Goal: Transaction & Acquisition: Purchase product/service

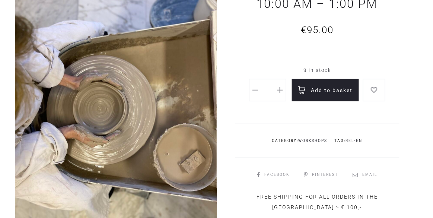
scroll to position [102, 0]
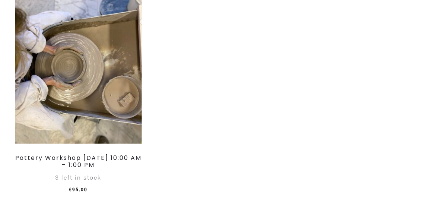
click at [114, 135] on img at bounding box center [78, 67] width 127 height 151
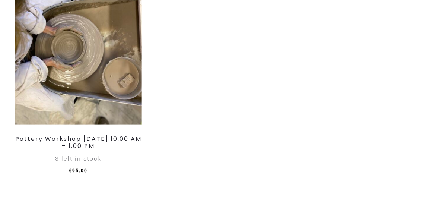
scroll to position [696, 0]
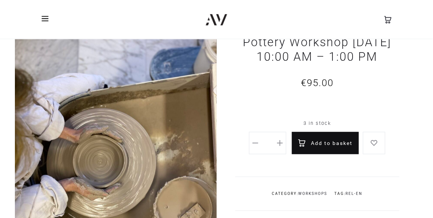
click at [332, 154] on button "Add to basket" at bounding box center [325, 143] width 67 height 22
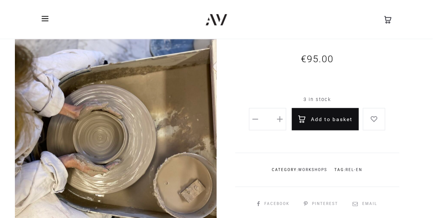
scroll to position [65, 0]
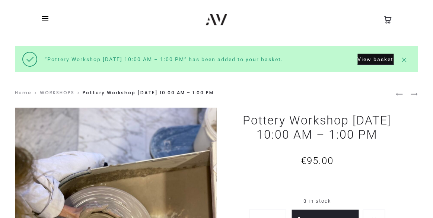
click at [382, 58] on link "View basket" at bounding box center [376, 59] width 36 height 11
